Goal: Information Seeking & Learning: Learn about a topic

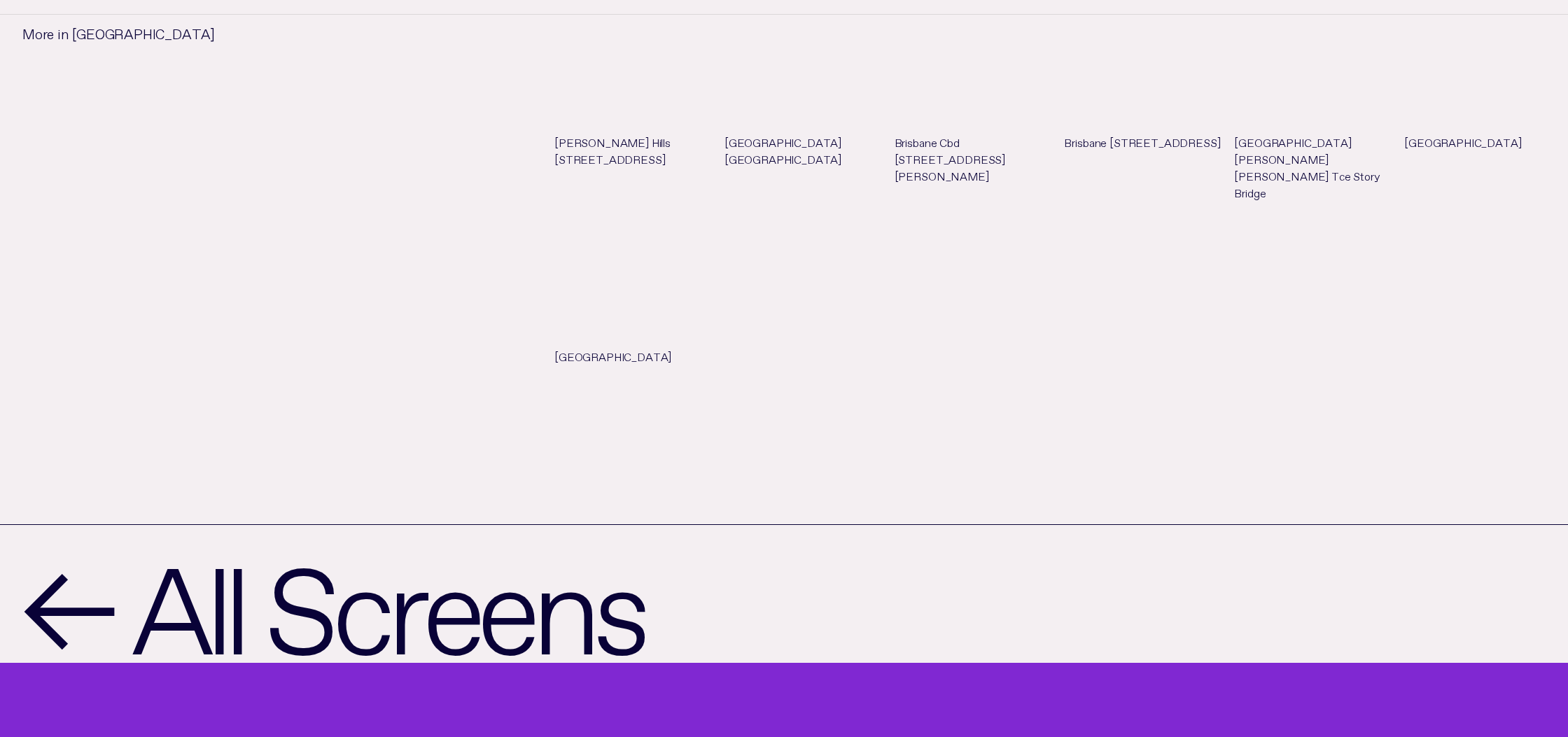
scroll to position [1306, 0]
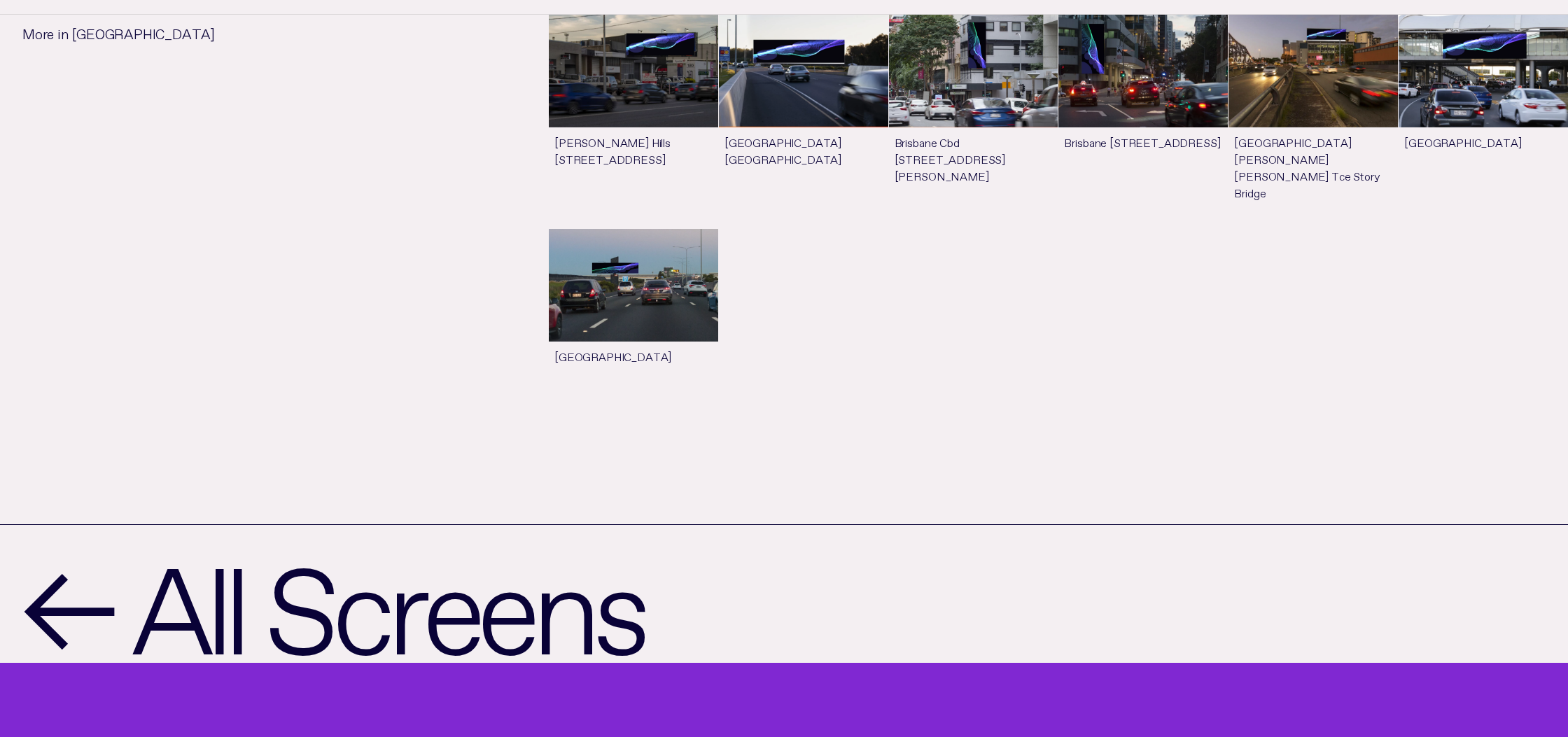
click at [1513, 78] on link "See more" at bounding box center [1483, 121] width 169 height 213
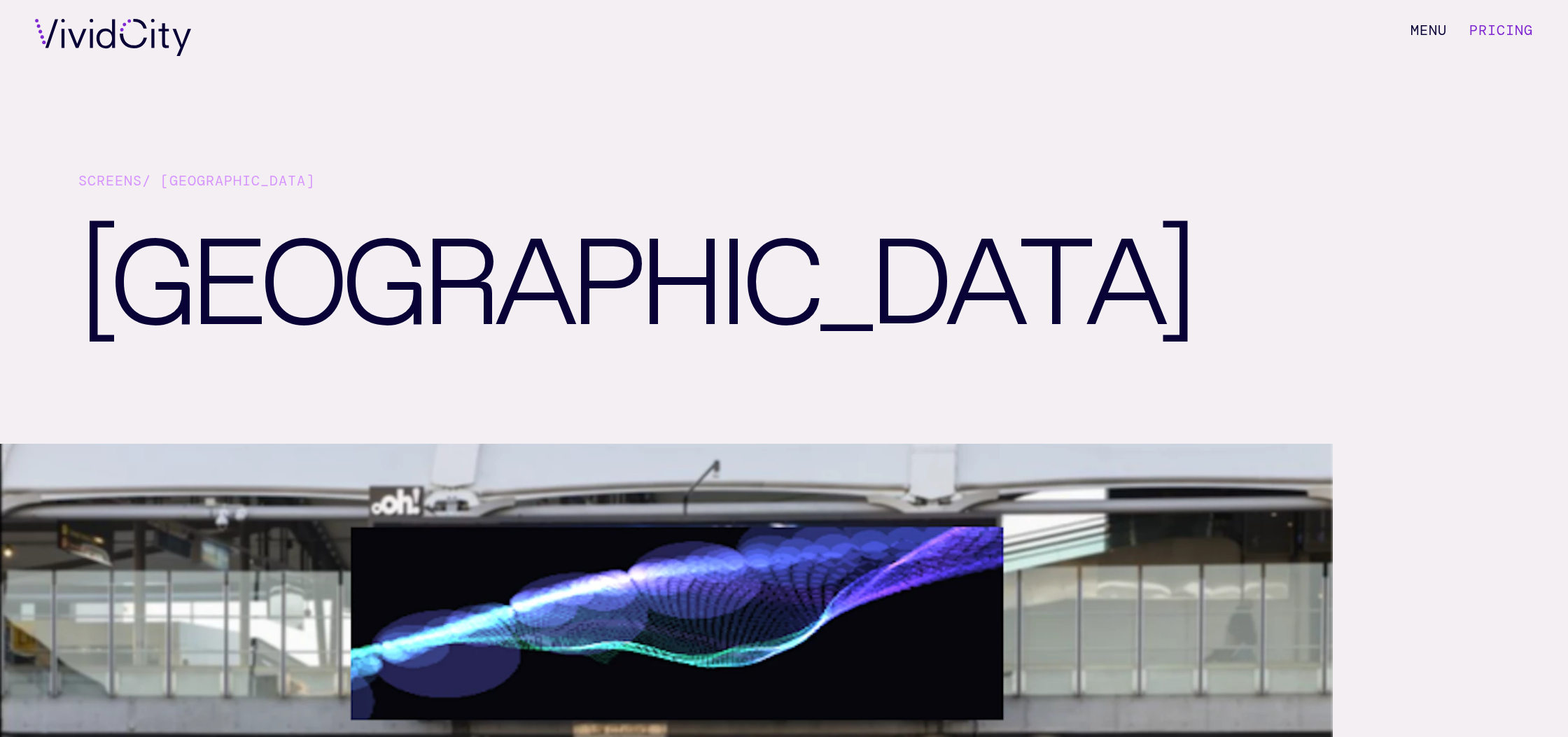
click at [344, 239] on h1 "[GEOGRAPHIC_DATA]" at bounding box center [566, 325] width 974 height 238
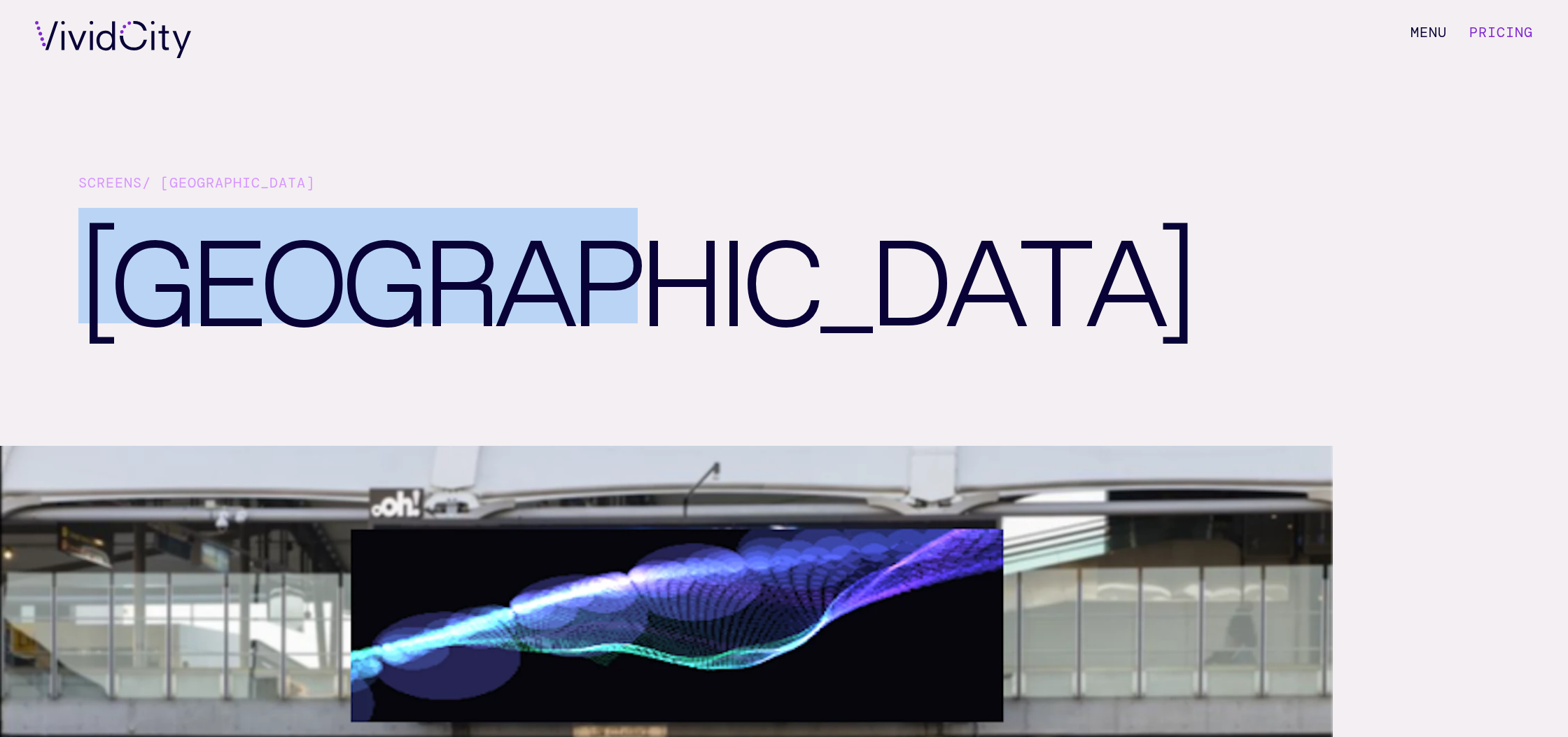
click at [344, 239] on h1 "[GEOGRAPHIC_DATA]" at bounding box center [566, 327] width 974 height 238
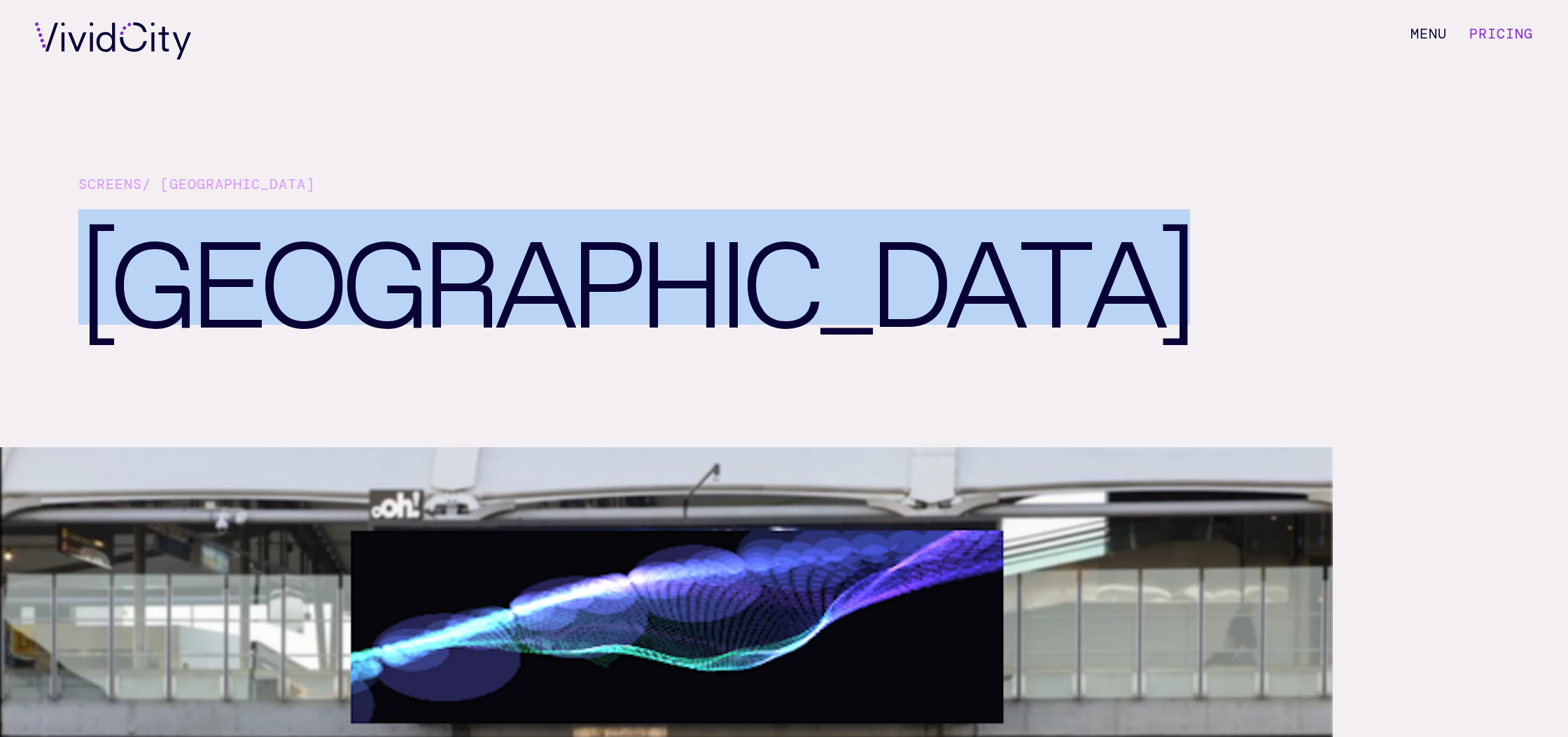
click at [344, 239] on h1 "[GEOGRAPHIC_DATA]" at bounding box center [566, 328] width 974 height 238
copy article "[GEOGRAPHIC_DATA]"
click at [542, 210] on h1 "[GEOGRAPHIC_DATA]" at bounding box center [566, 328] width 974 height 238
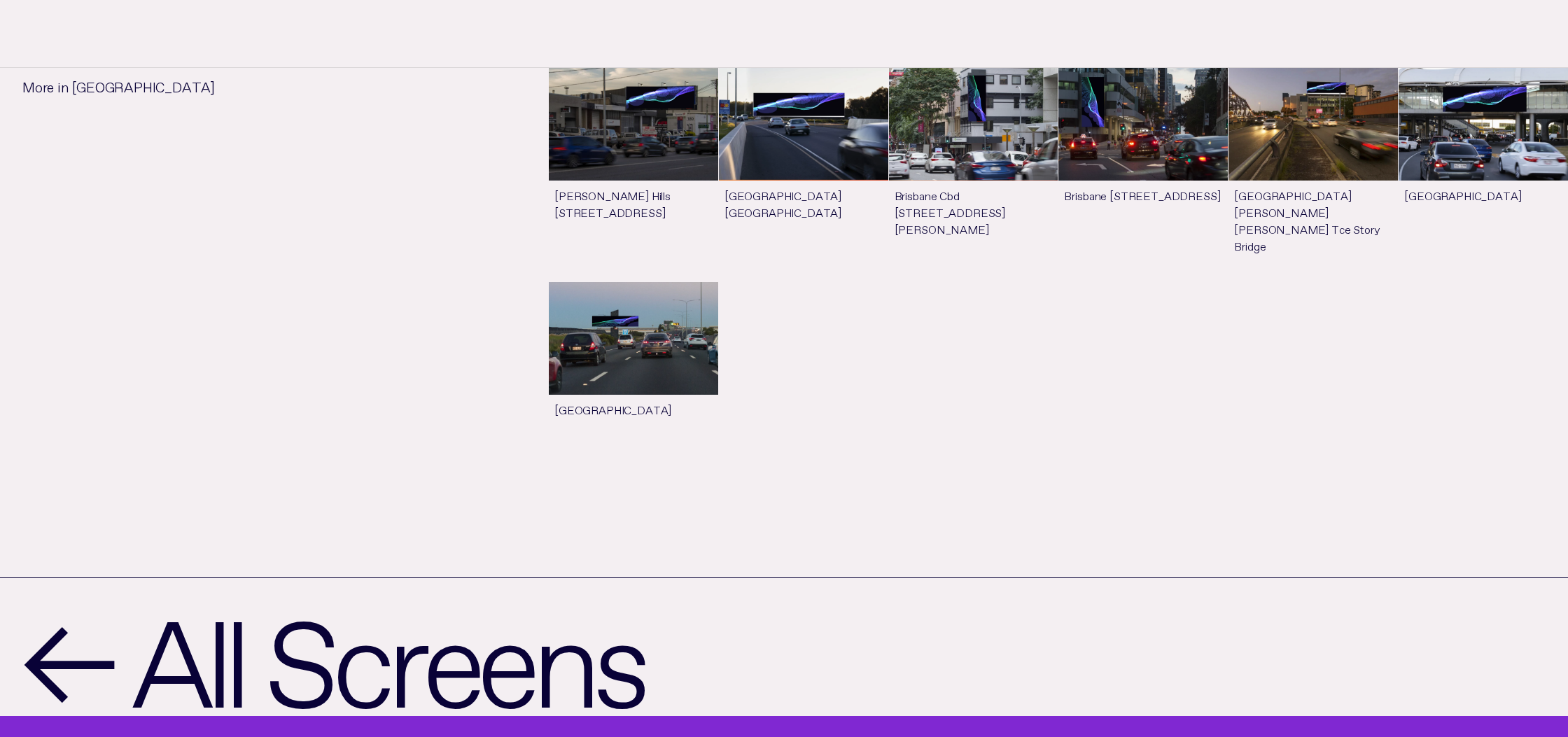
scroll to position [1252, 0]
click at [1475, 148] on link "See more" at bounding box center [1483, 175] width 169 height 213
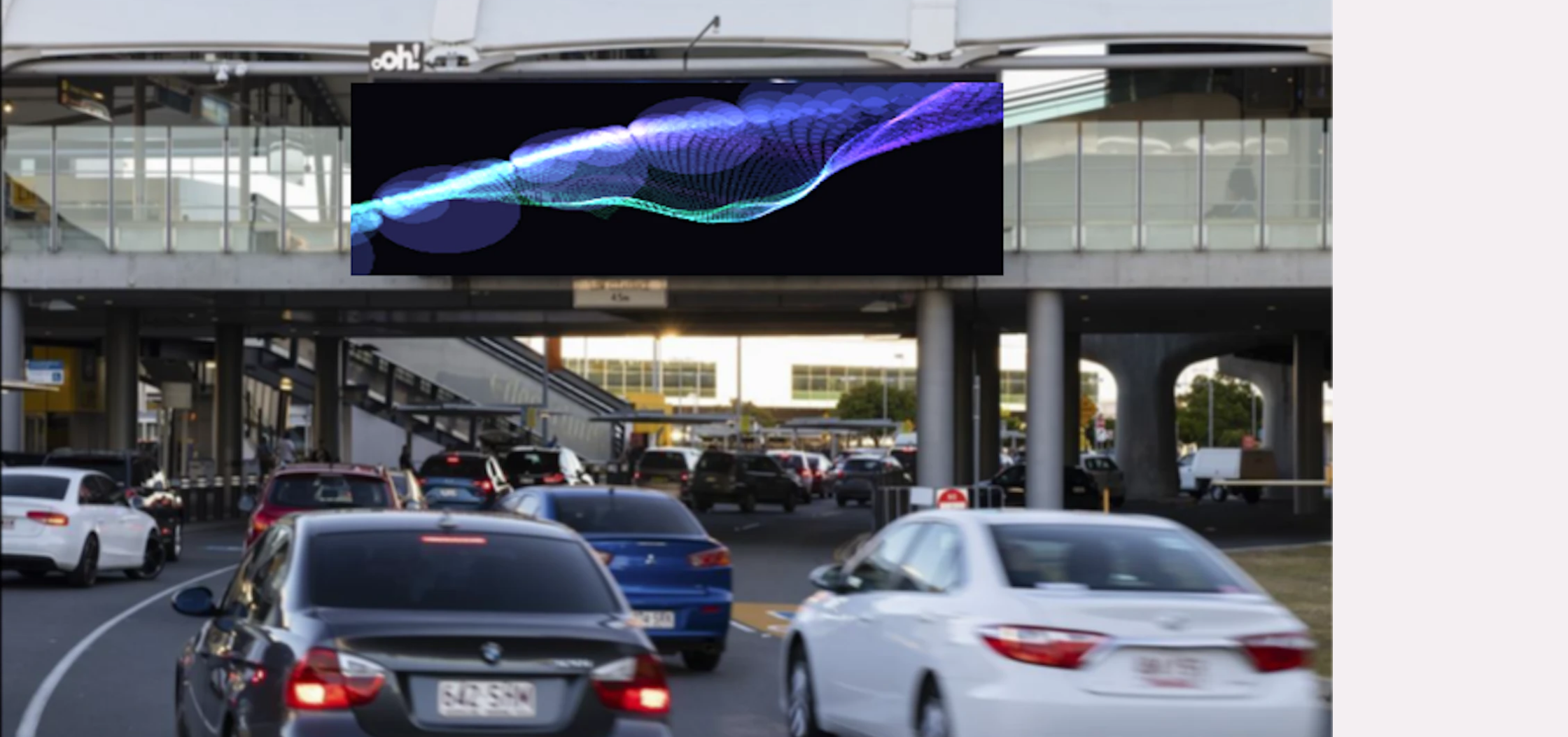
scroll to position [462, 0]
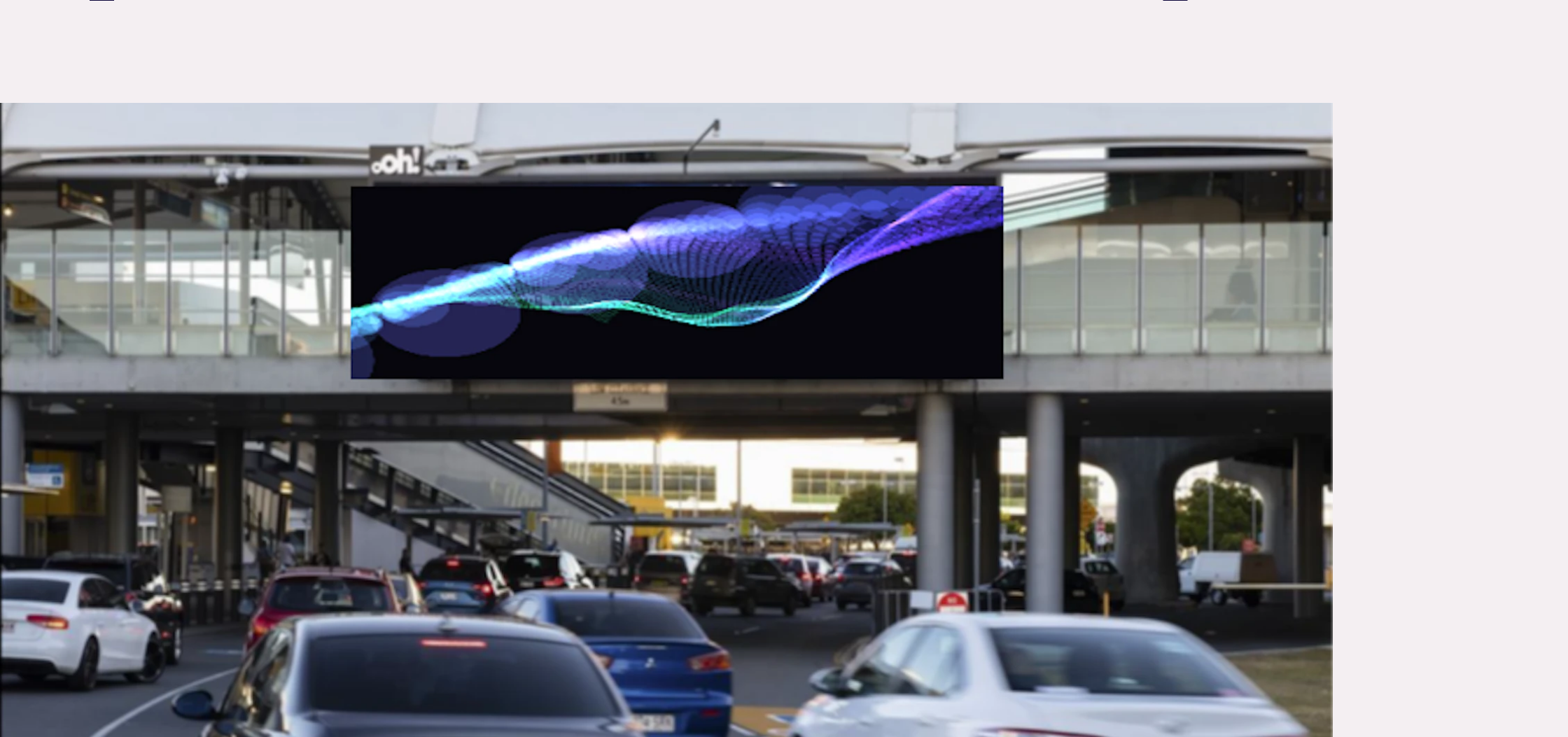
scroll to position [356, 0]
drag, startPoint x: 1185, startPoint y: 286, endPoint x: 956, endPoint y: 717, distance: 488.1
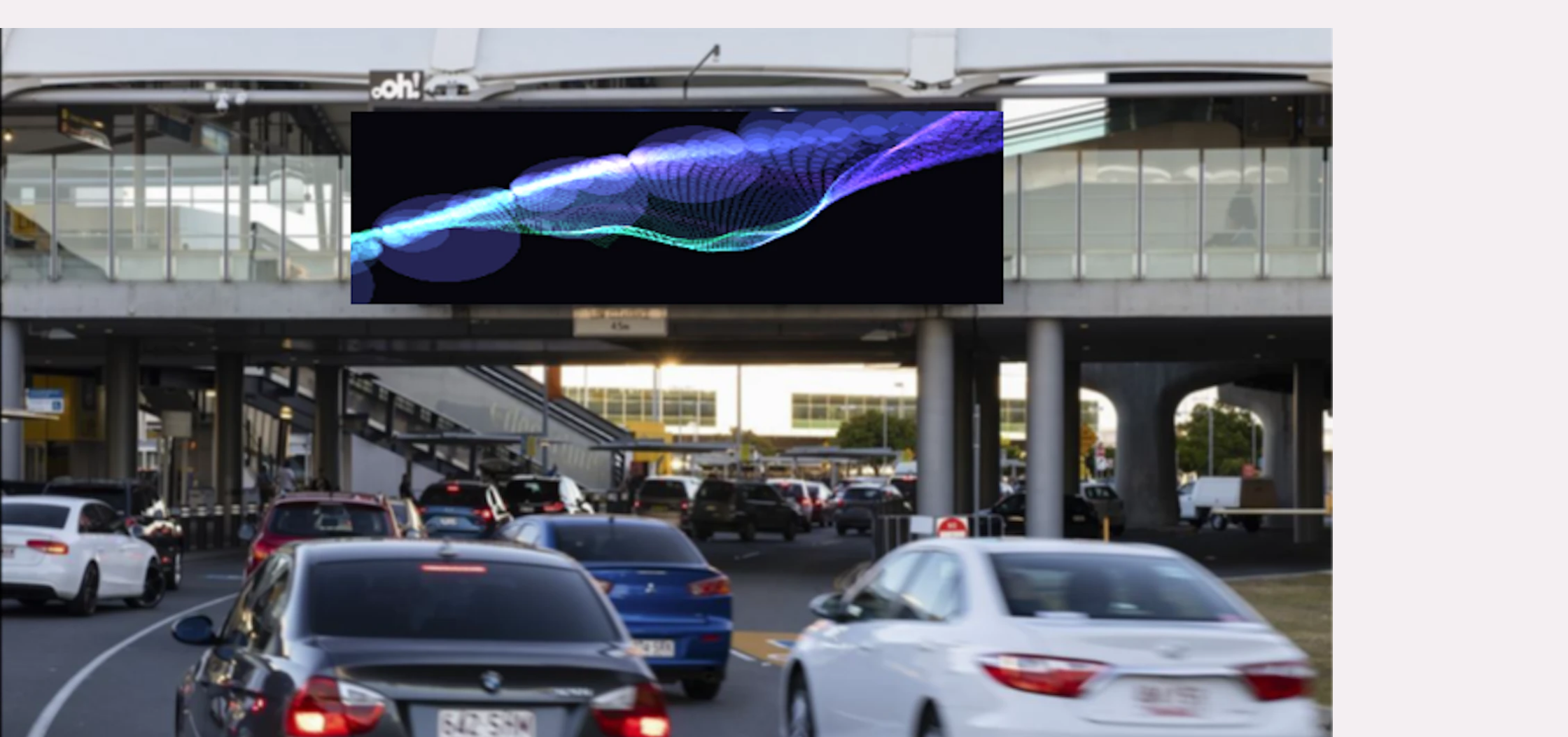
scroll to position [433, 0]
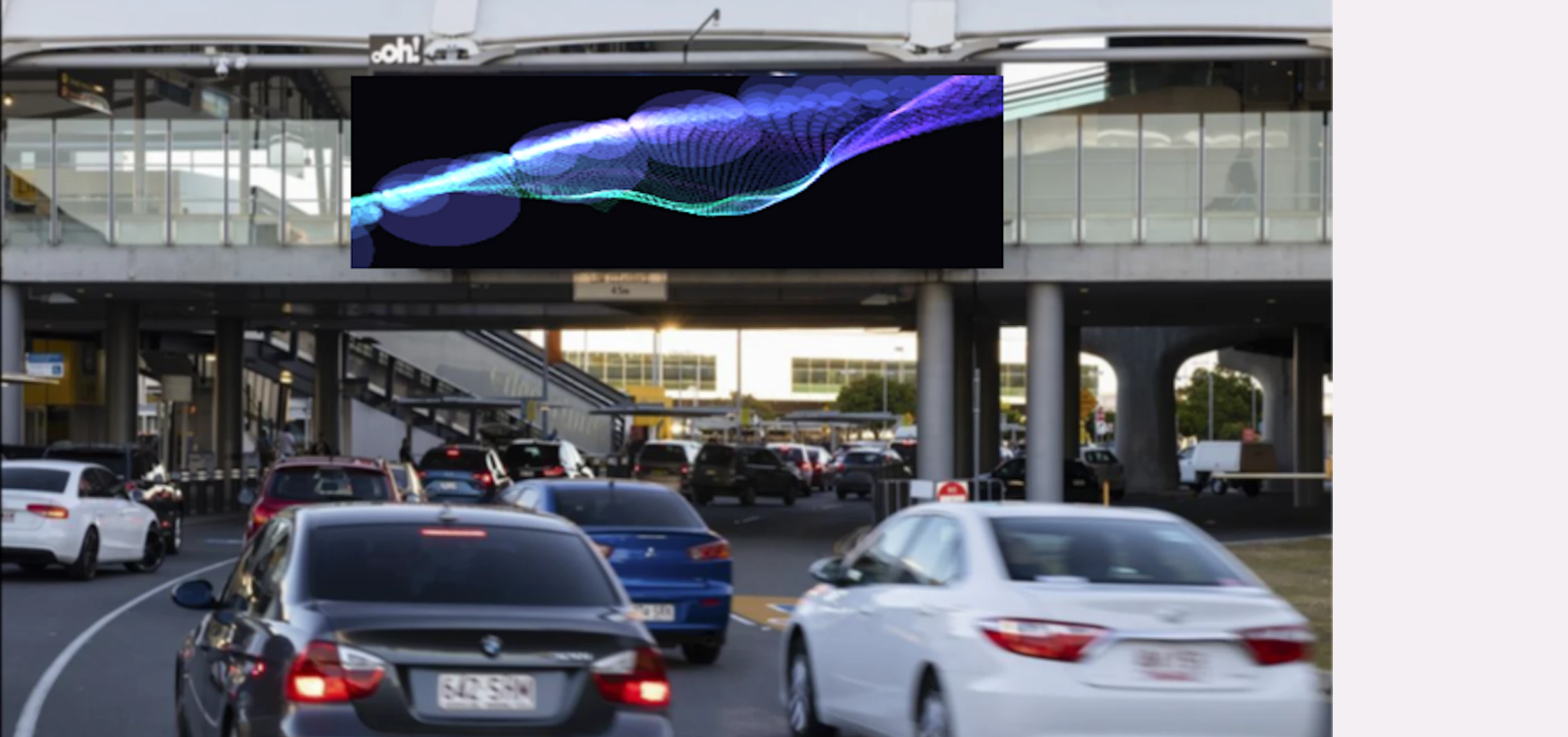
scroll to position [468, 0]
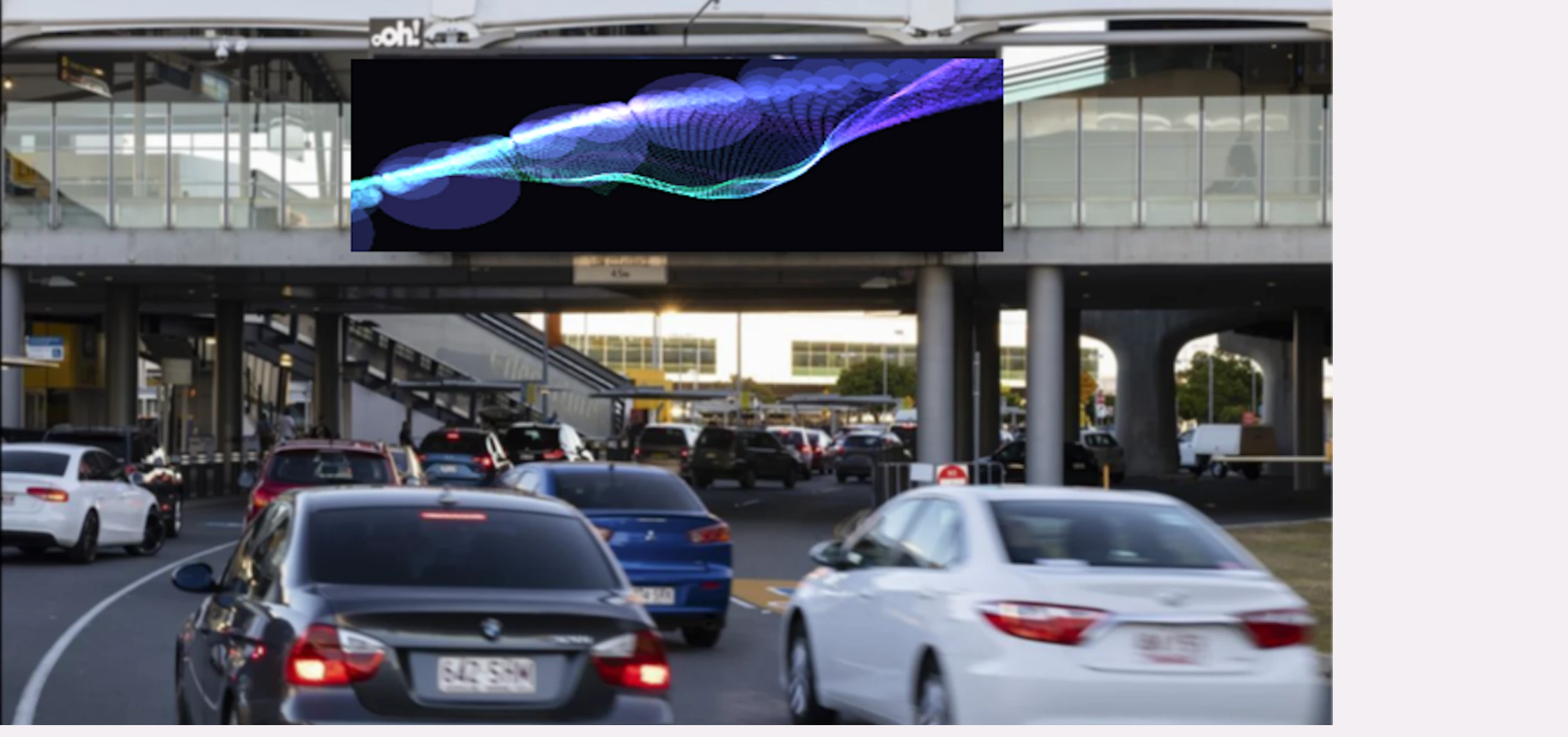
scroll to position [485, 0]
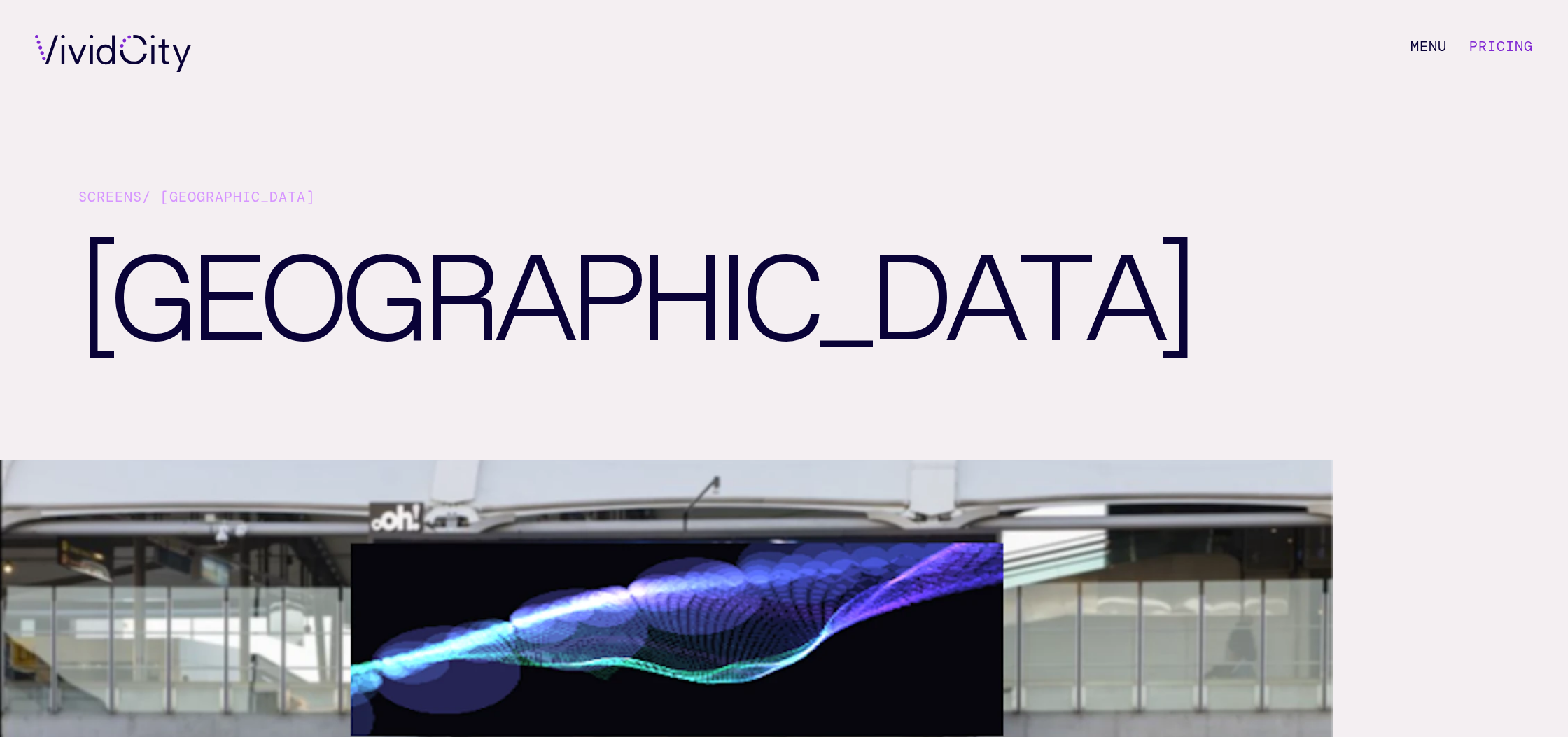
scroll to position [468, 0]
